Goal: Task Accomplishment & Management: Use online tool/utility

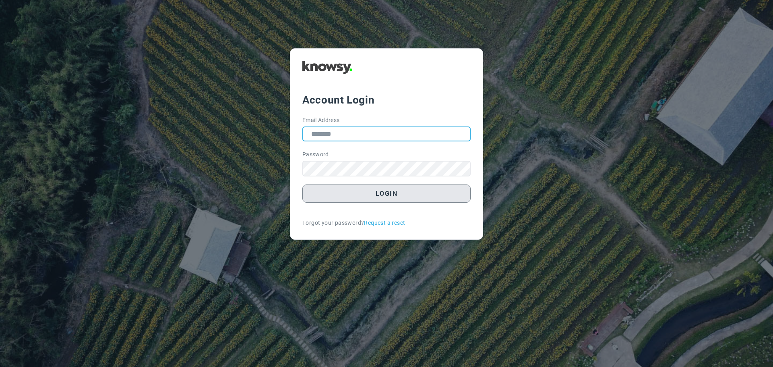
type input "**********"
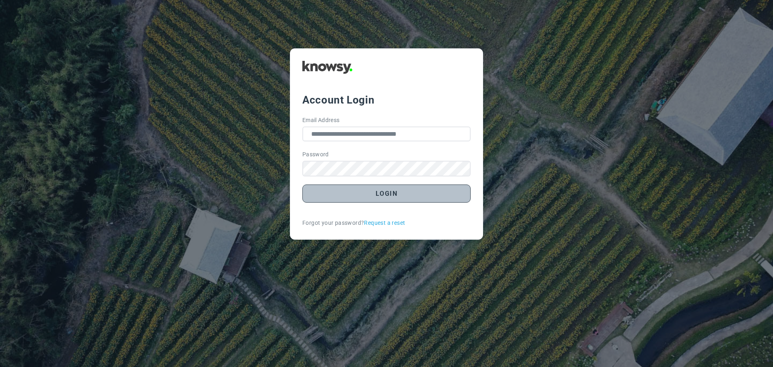
click at [406, 197] on button "Login" at bounding box center [386, 193] width 168 height 18
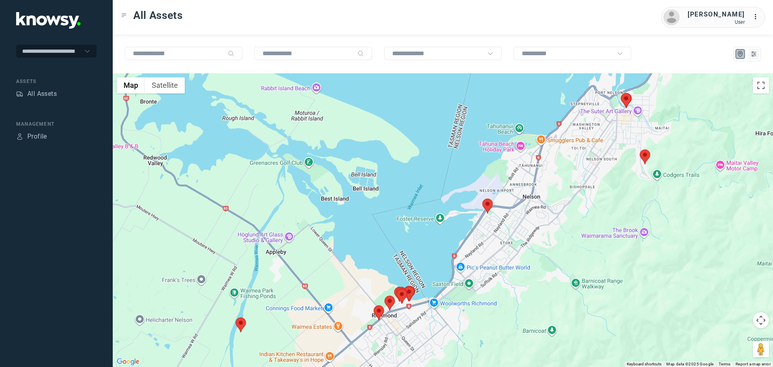
click at [483, 199] on area at bounding box center [483, 199] width 0 height 0
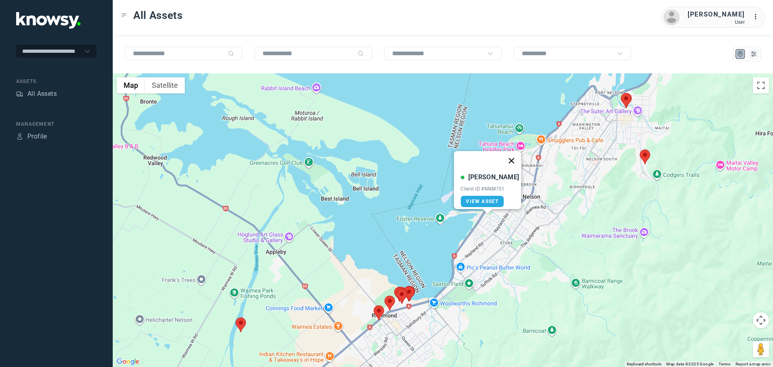
click at [509, 156] on button "Close" at bounding box center [511, 160] width 19 height 19
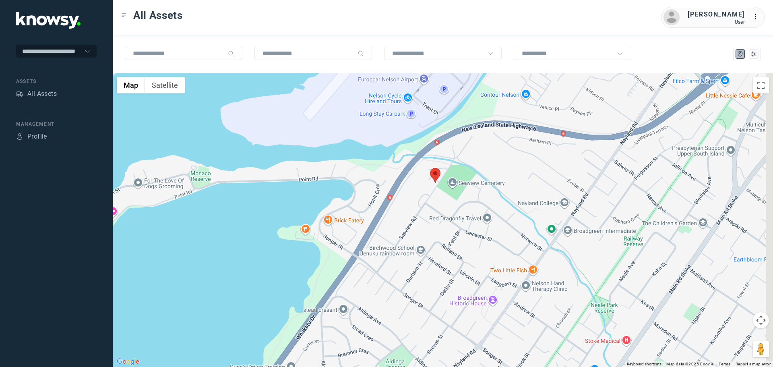
drag, startPoint x: 704, startPoint y: 206, endPoint x: 596, endPoint y: 215, distance: 108.7
click at [600, 214] on div "To navigate, press the arrow keys." at bounding box center [443, 220] width 661 height 294
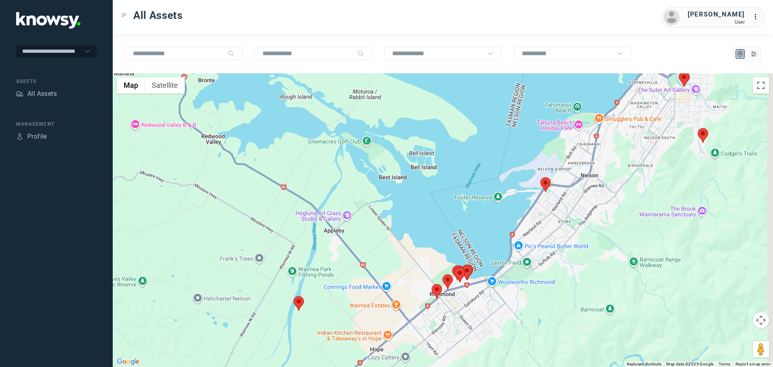
drag, startPoint x: 660, startPoint y: 166, endPoint x: 536, endPoint y: 211, distance: 132.7
click at [537, 211] on div at bounding box center [443, 220] width 661 height 294
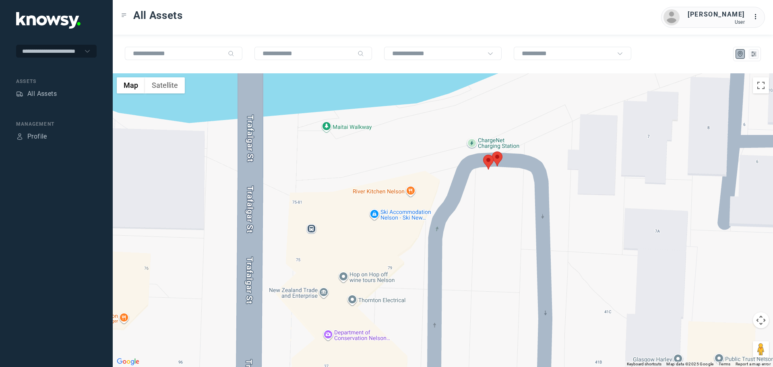
click at [492, 151] on area at bounding box center [492, 151] width 0 height 0
drag, startPoint x: 519, startPoint y: 108, endPoint x: 513, endPoint y: 116, distance: 9.7
click at [518, 109] on button "Close" at bounding box center [521, 113] width 19 height 19
click at [483, 155] on area at bounding box center [483, 155] width 0 height 0
click at [509, 112] on button "Close" at bounding box center [512, 116] width 19 height 19
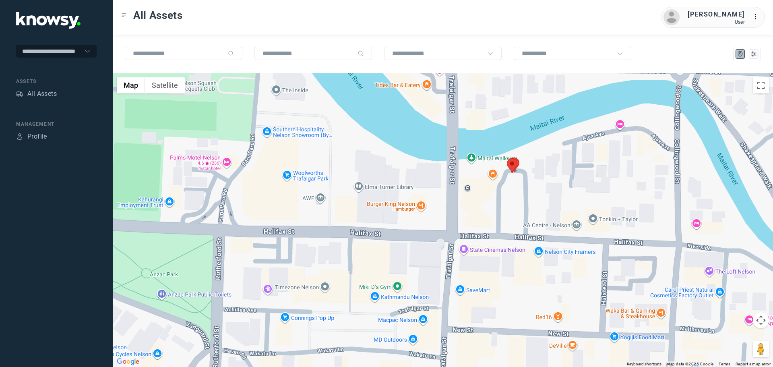
drag, startPoint x: 553, startPoint y: 227, endPoint x: 513, endPoint y: 164, distance: 75.2
click at [515, 171] on div "To navigate, press the arrow keys." at bounding box center [443, 220] width 661 height 294
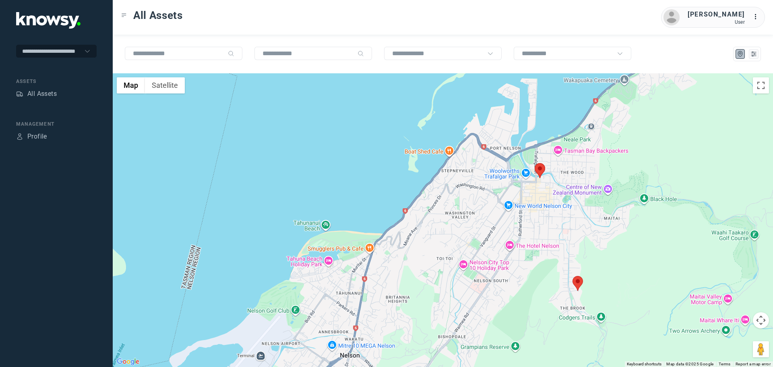
click at [573, 276] on area at bounding box center [573, 276] width 0 height 0
click at [596, 235] on button "Close" at bounding box center [601, 237] width 19 height 19
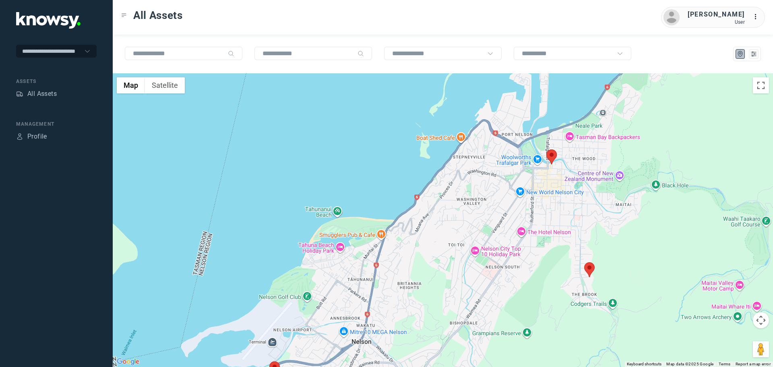
drag, startPoint x: 423, startPoint y: 242, endPoint x: 578, endPoint y: 156, distance: 176.9
click at [559, 164] on div at bounding box center [443, 220] width 661 height 294
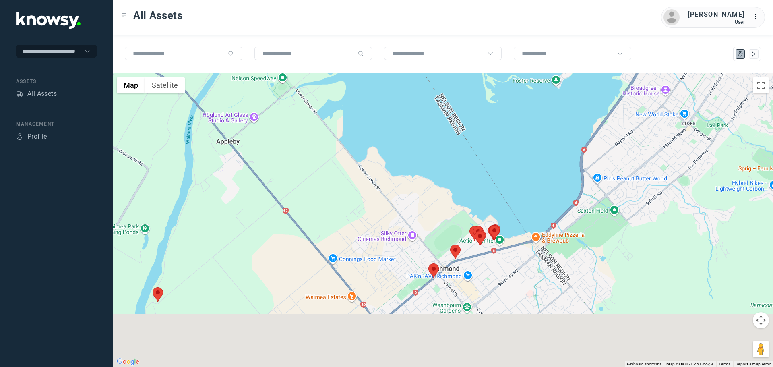
drag, startPoint x: 597, startPoint y: 238, endPoint x: 546, endPoint y: 151, distance: 101.1
click at [549, 152] on div at bounding box center [443, 220] width 661 height 294
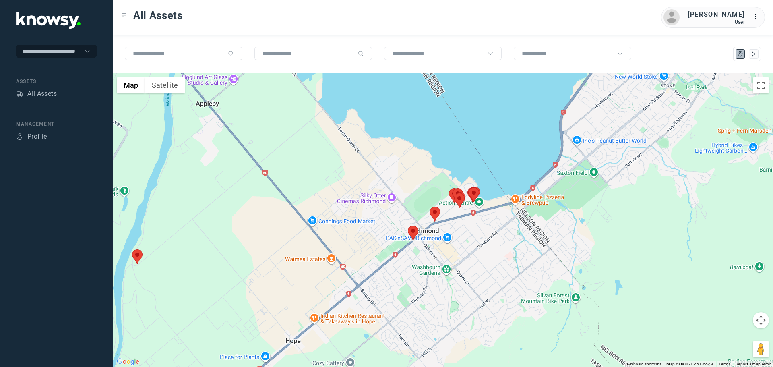
click at [408, 226] on area at bounding box center [408, 226] width 0 height 0
click at [433, 184] on button "Close" at bounding box center [431, 187] width 19 height 19
click at [132, 249] on area at bounding box center [132, 249] width 0 height 0
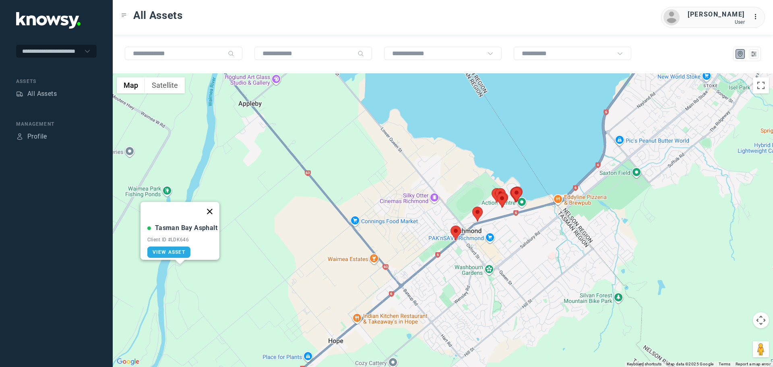
click at [214, 209] on button "Close" at bounding box center [209, 211] width 19 height 19
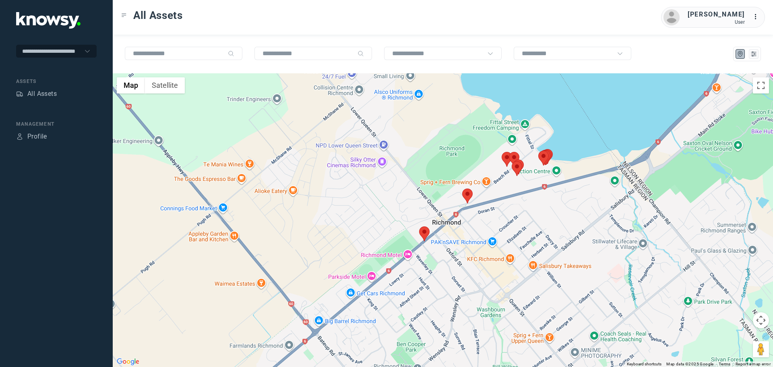
click at [462, 188] on area at bounding box center [462, 188] width 0 height 0
click at [487, 147] on button "Close" at bounding box center [483, 150] width 19 height 19
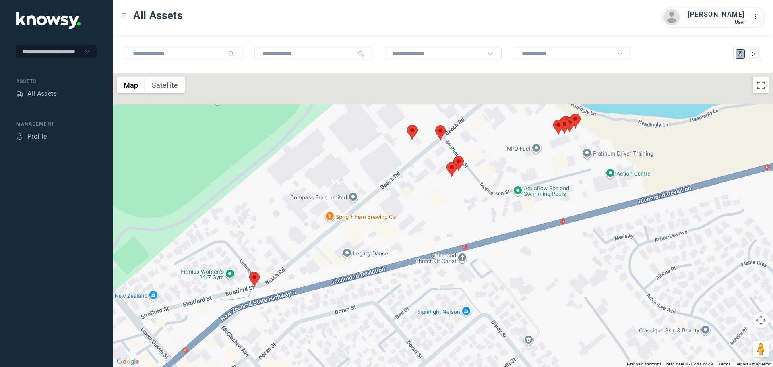
drag, startPoint x: 473, startPoint y: 160, endPoint x: 457, endPoint y: 267, distance: 108.7
click at [458, 266] on div at bounding box center [443, 220] width 661 height 294
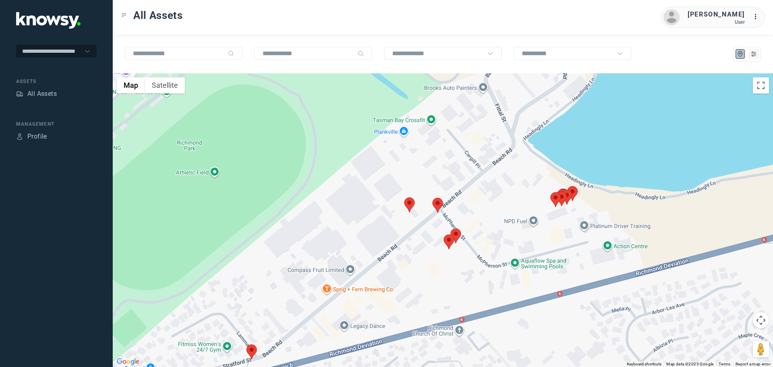
click at [404, 197] on area at bounding box center [404, 197] width 0 height 0
click at [431, 152] on button "Close" at bounding box center [427, 159] width 19 height 19
click at [433, 198] on area at bounding box center [433, 198] width 0 height 0
click at [457, 155] on button "Close" at bounding box center [461, 159] width 19 height 19
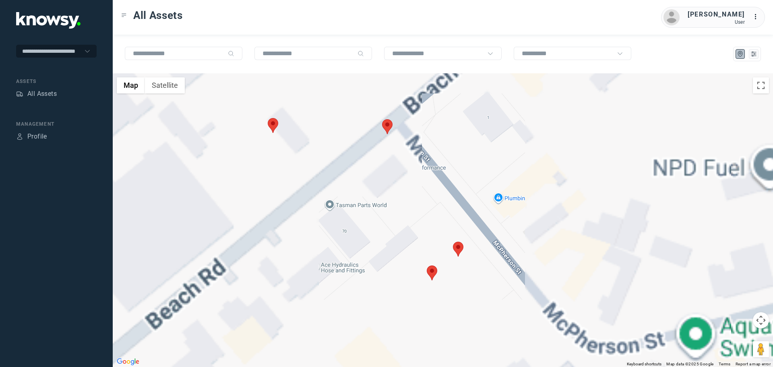
click at [453, 242] on area at bounding box center [453, 242] width 0 height 0
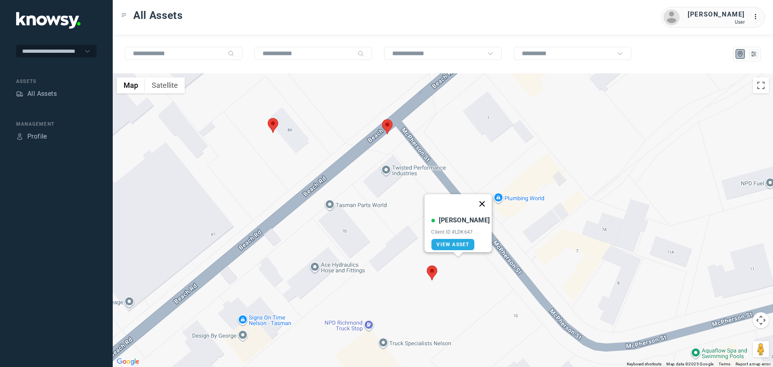
click at [476, 199] on button "Close" at bounding box center [482, 203] width 19 height 19
click at [427, 265] on area at bounding box center [427, 265] width 0 height 0
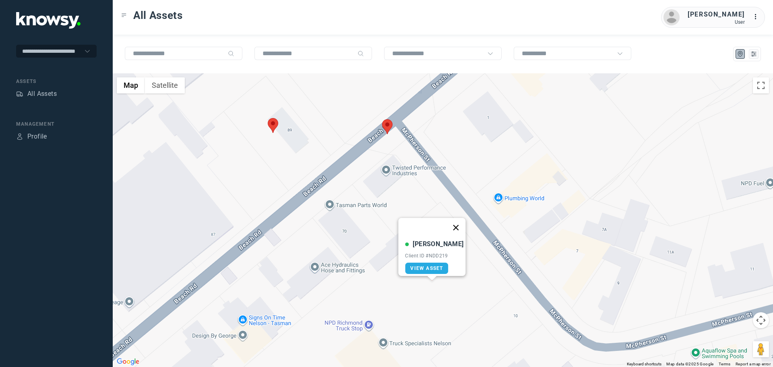
click at [451, 222] on button "Close" at bounding box center [456, 227] width 19 height 19
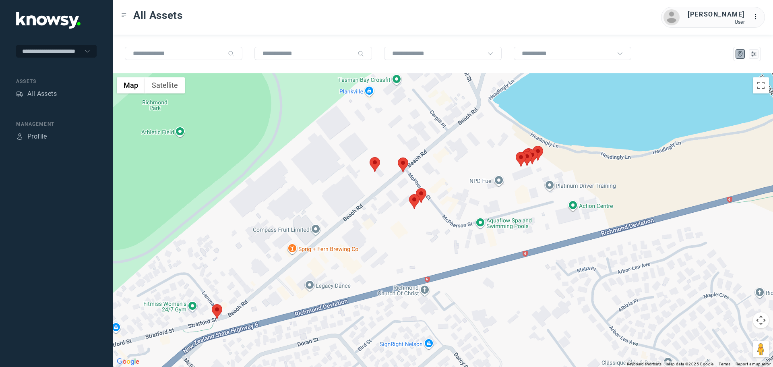
drag, startPoint x: 481, startPoint y: 296, endPoint x: 442, endPoint y: 242, distance: 66.6
click at [443, 242] on div at bounding box center [443, 220] width 661 height 294
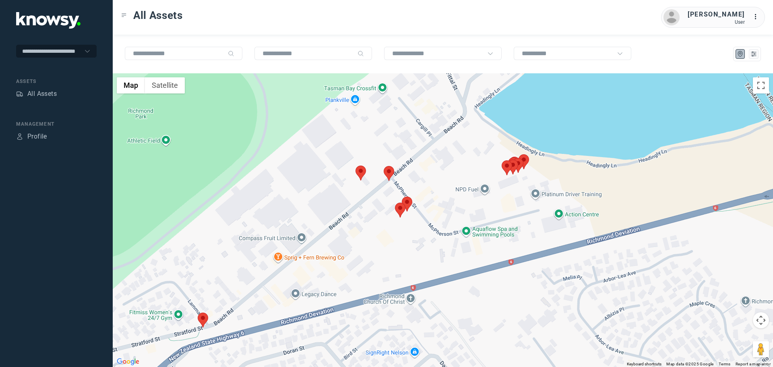
drag, startPoint x: 520, startPoint y: 178, endPoint x: 468, endPoint y: 229, distance: 72.3
click at [469, 229] on div at bounding box center [443, 220] width 661 height 294
